Goal: Transaction & Acquisition: Purchase product/service

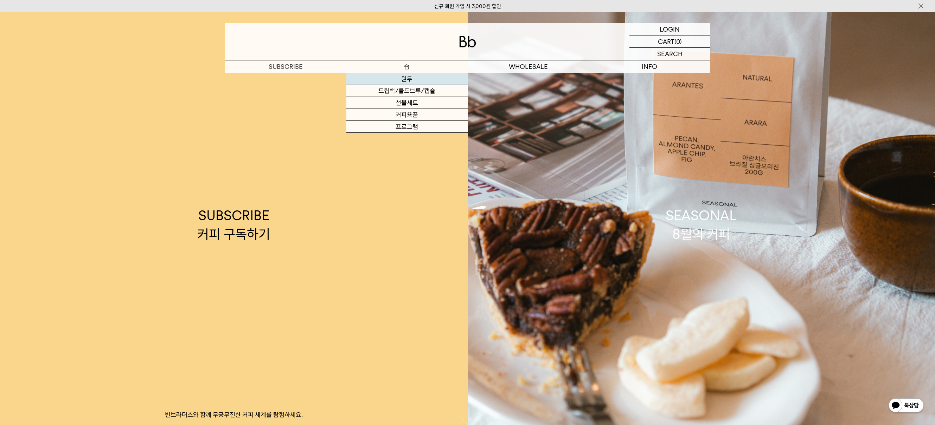
click at [406, 78] on link "원두" at bounding box center [406, 79] width 121 height 12
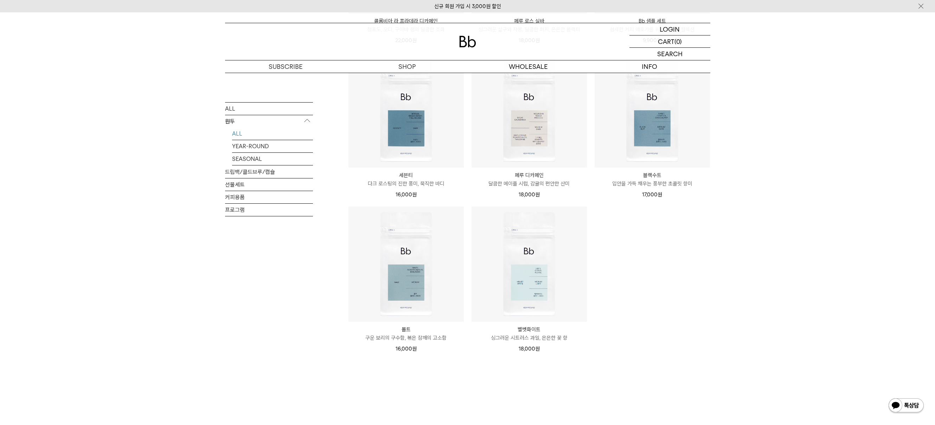
scroll to position [405, 0]
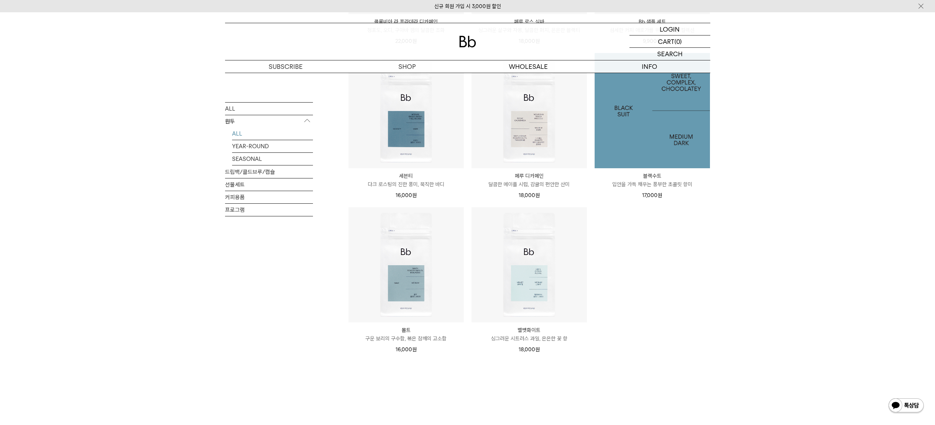
click at [670, 129] on img at bounding box center [652, 110] width 115 height 115
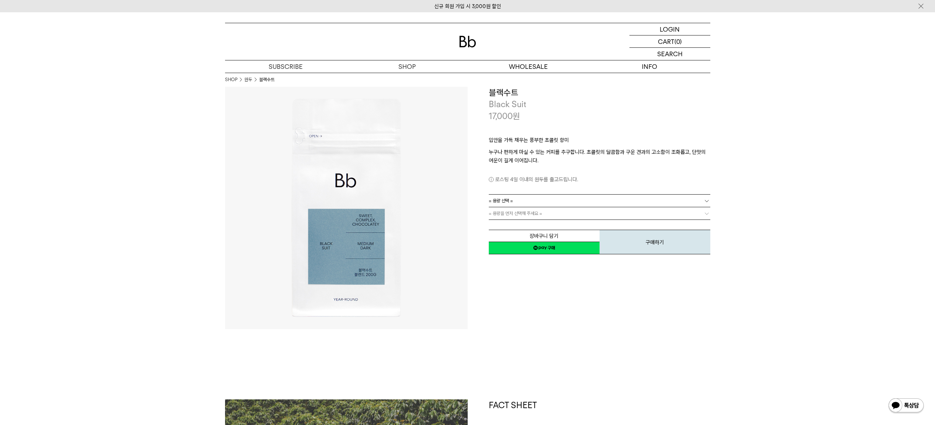
click at [587, 213] on link "= 용량을 먼저 선택해 주세요 =" at bounding box center [600, 213] width 222 height 12
click at [591, 201] on link "= 용량 선택 =" at bounding box center [600, 201] width 222 height 12
click at [577, 213] on li "200g" at bounding box center [603, 213] width 214 height 13
click at [576, 213] on link "= 용량을 먼저 선택해 주세요 =" at bounding box center [600, 213] width 222 height 12
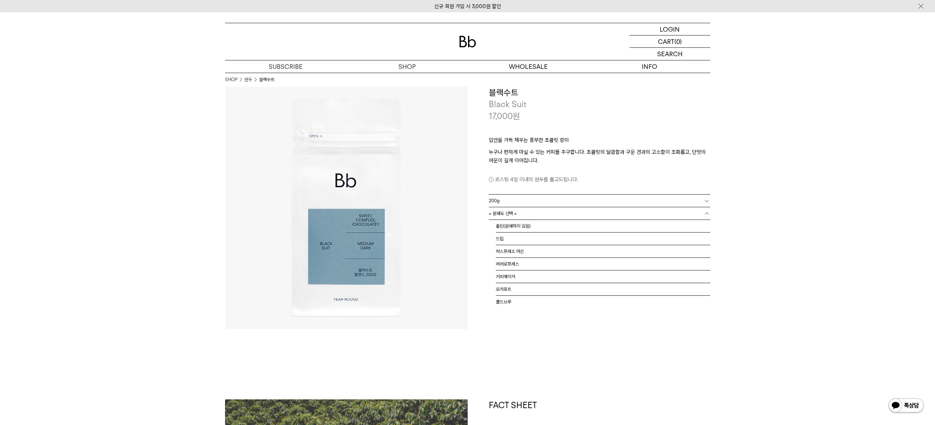
click at [576, 213] on link "= 분쇄도 선택 =" at bounding box center [600, 213] width 222 height 12
click at [517, 238] on li "드립" at bounding box center [603, 239] width 214 height 13
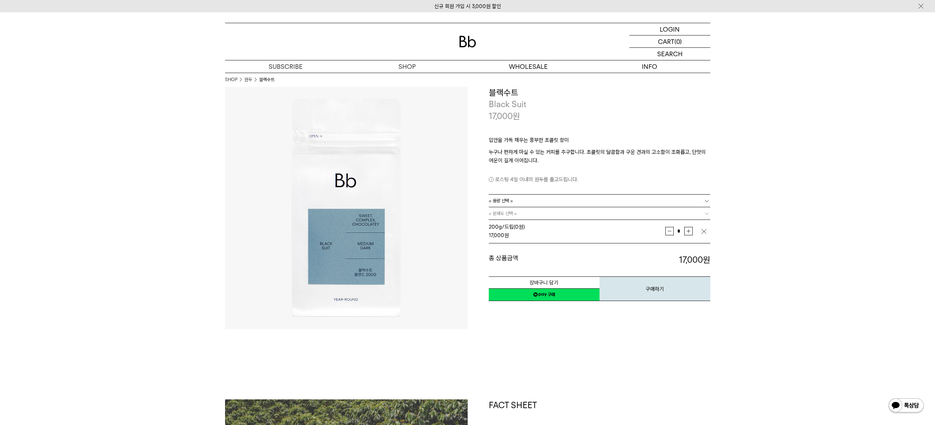
click at [709, 327] on div "**********" at bounding box center [589, 208] width 243 height 243
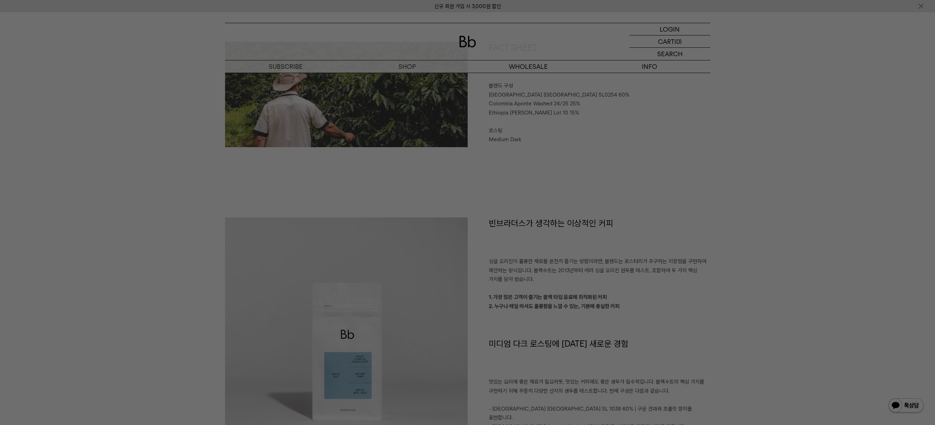
scroll to position [436, 0]
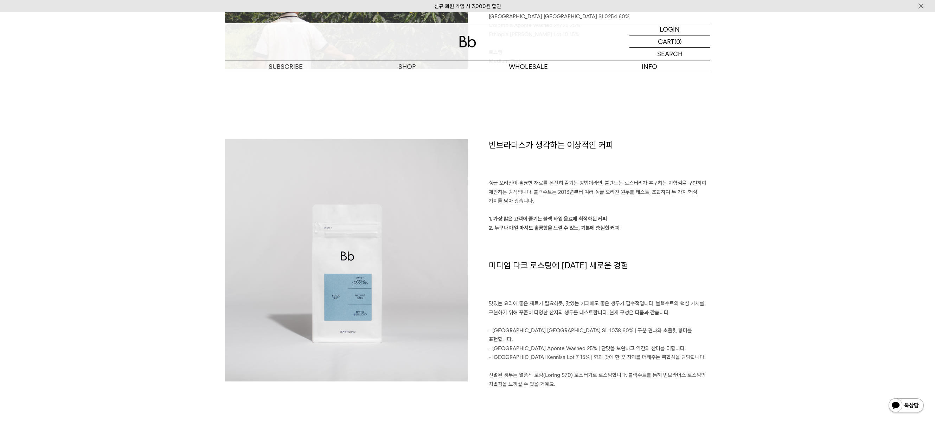
click at [659, 227] on p "2. 누구나 매일 마셔도 훌륭함을 느낄 수 있는, 기본에 충실한 커피" at bounding box center [600, 228] width 222 height 9
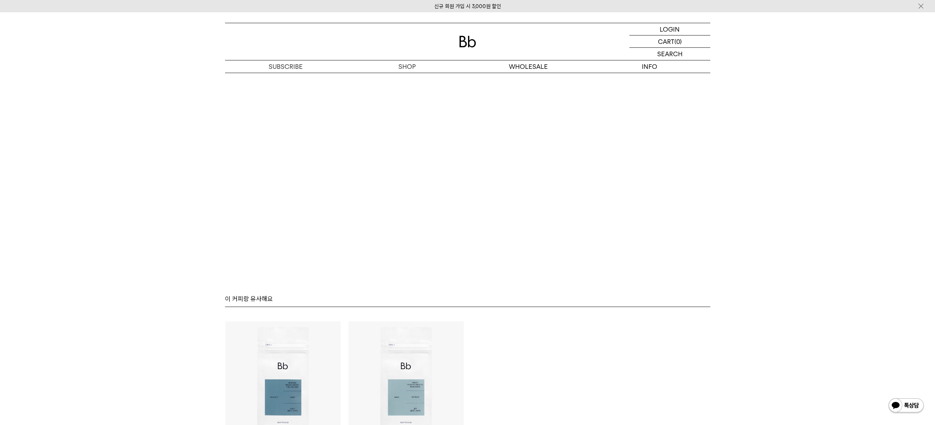
scroll to position [1755, 0]
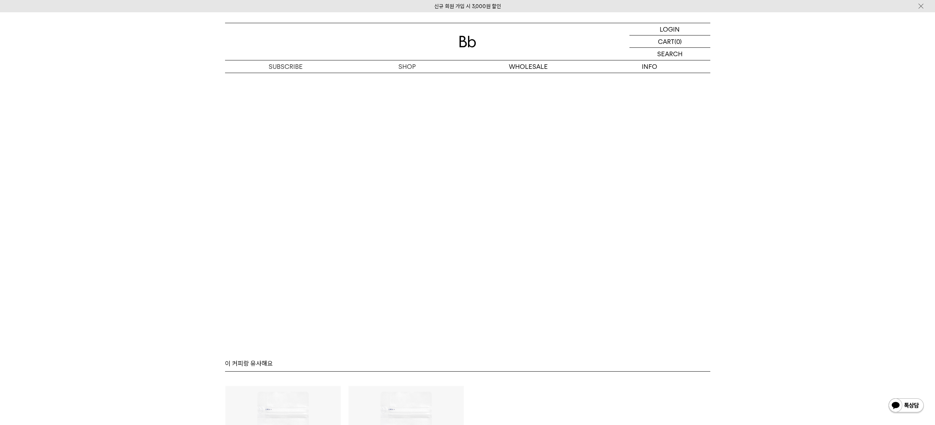
scroll to position [1798, 0]
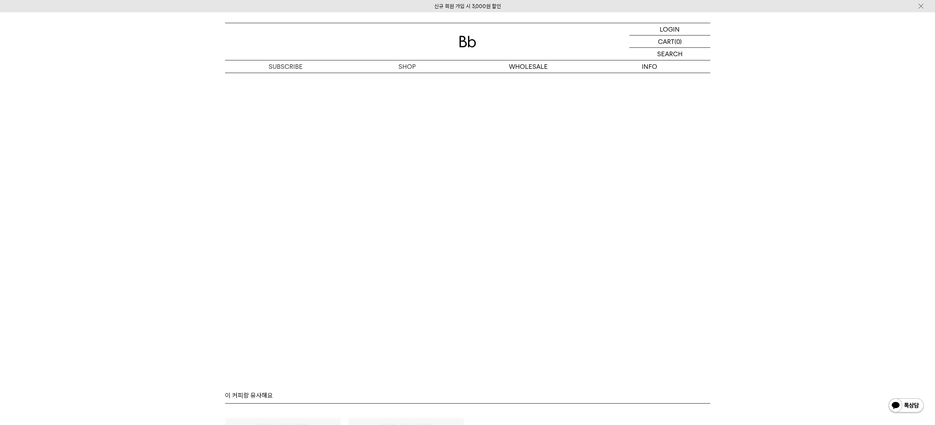
scroll to position [1742, 0]
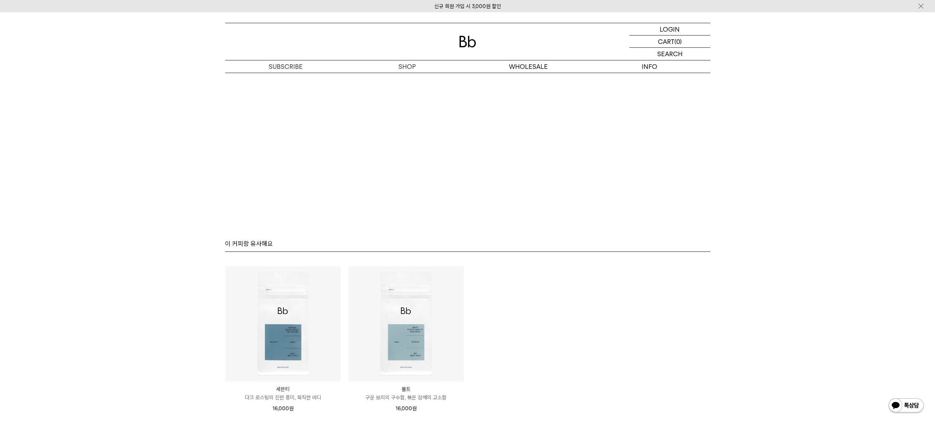
scroll to position [1974, 0]
